Goal: Information Seeking & Learning: Check status

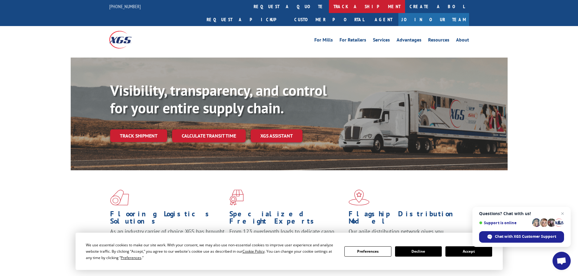
click at [329, 4] on link "track a shipment" at bounding box center [367, 6] width 76 height 13
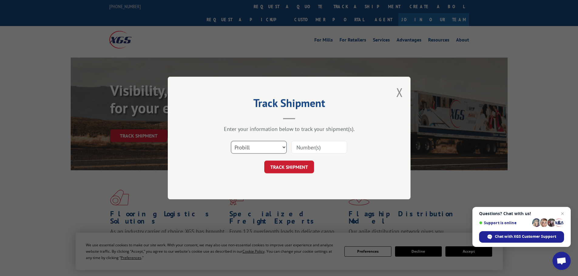
click at [281, 147] on select "Select category... Probill BOL PO" at bounding box center [259, 147] width 56 height 13
select select "bol"
click at [231, 141] on select "Select category... Probill BOL PO" at bounding box center [259, 147] width 56 height 13
click at [328, 147] on input at bounding box center [319, 147] width 56 height 13
paste input "5992588"
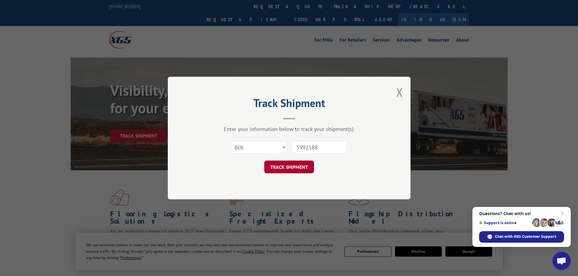
type input "5992588"
click at [307, 165] on button "TRACK SHIPMENT" at bounding box center [289, 167] width 50 height 13
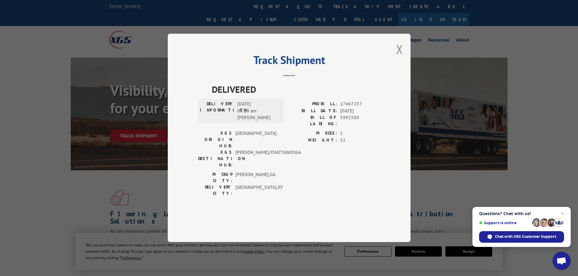
drag, startPoint x: 400, startPoint y: 67, endPoint x: 300, endPoint y: 41, distance: 104.2
click at [400, 57] on button "Close modal" at bounding box center [399, 49] width 7 height 16
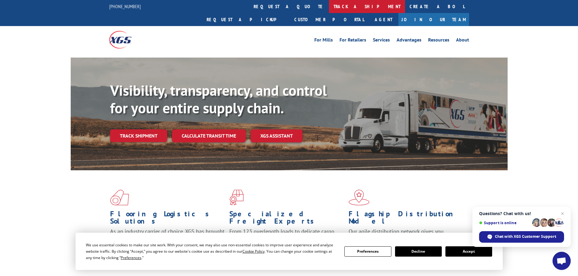
click at [329, 4] on link "track a shipment" at bounding box center [367, 6] width 76 height 13
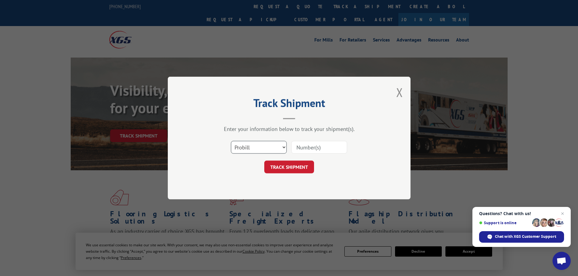
click at [259, 145] on select "Select category... Probill BOL PO" at bounding box center [259, 147] width 56 height 13
select select "bol"
click at [231, 141] on select "Select category... Probill BOL PO" at bounding box center [259, 147] width 56 height 13
click at [309, 146] on input at bounding box center [319, 147] width 56 height 13
paste input "2401900"
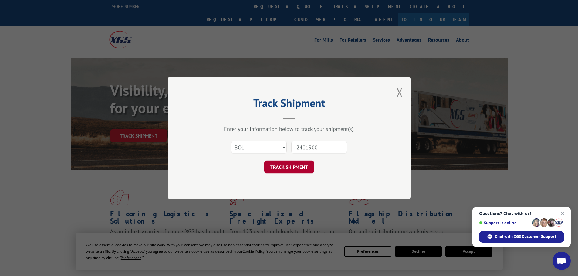
type input "2401900"
click at [287, 166] on button "TRACK SHIPMENT" at bounding box center [289, 167] width 50 height 13
